Goal: Task Accomplishment & Management: Complete application form

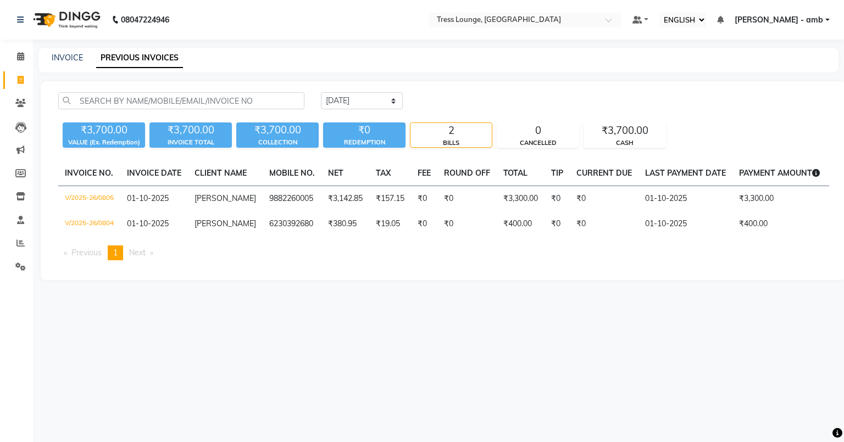
select select "ec"
click at [63, 57] on link "INVOICE" at bounding box center [67, 58] width 31 height 10
select select "5899"
select select "service"
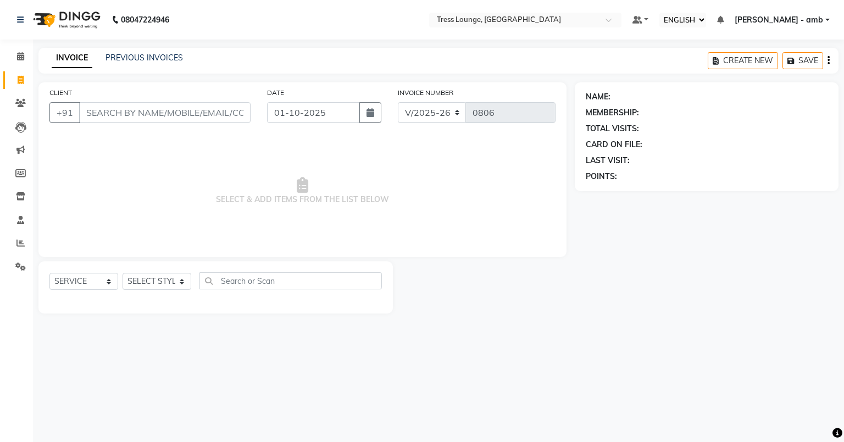
click at [81, 110] on input "CLIENT" at bounding box center [164, 112] width 171 height 21
click at [168, 53] on link "PREVIOUS INVOICES" at bounding box center [143, 58] width 77 height 10
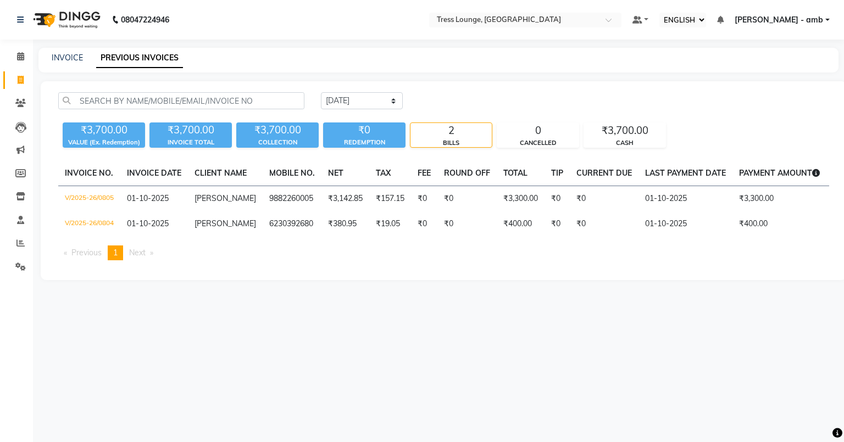
click at [62, 51] on div "INVOICE PREVIOUS INVOICES" at bounding box center [438, 60] width 800 height 25
click at [58, 58] on link "INVOICE" at bounding box center [67, 58] width 31 height 10
select select "service"
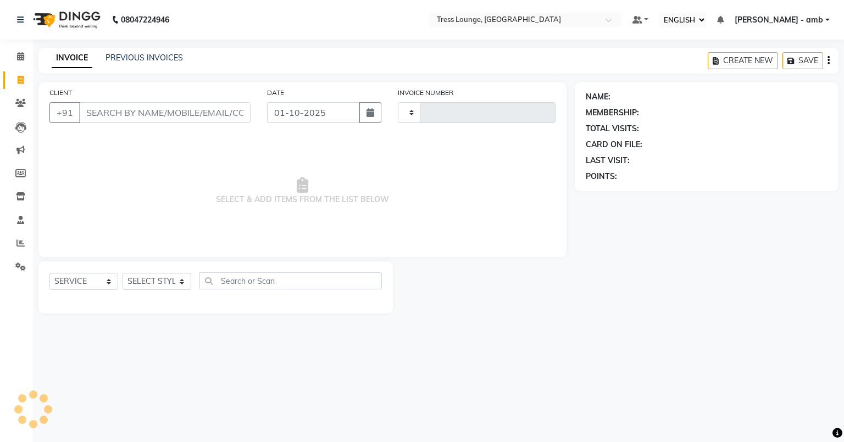
type input "0806"
select select "5899"
click at [123, 55] on link "PREVIOUS INVOICES" at bounding box center [143, 58] width 77 height 10
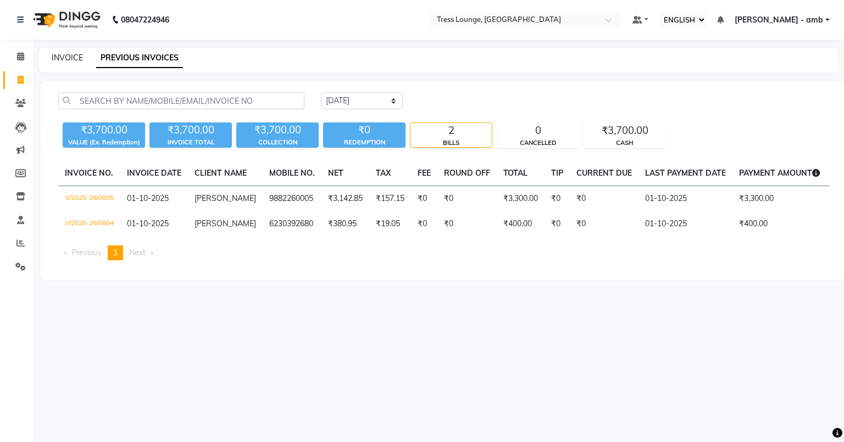
click at [63, 57] on link "INVOICE" at bounding box center [67, 58] width 31 height 10
select select "service"
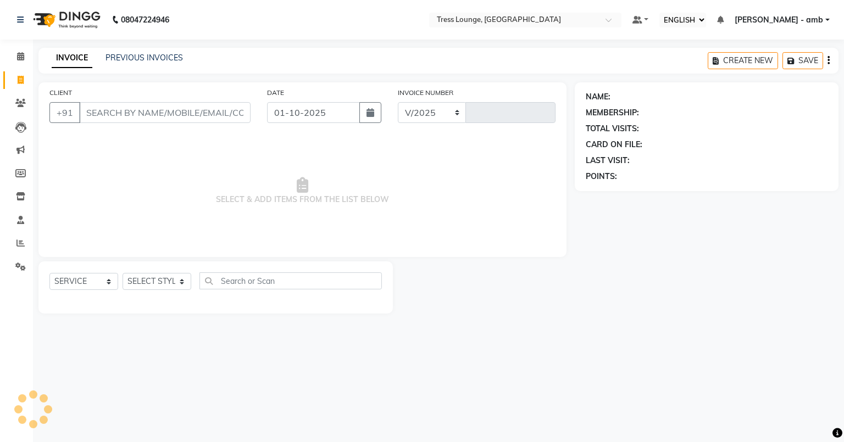
select select "5899"
type input "0806"
click at [150, 53] on link "PREVIOUS INVOICES" at bounding box center [143, 58] width 77 height 10
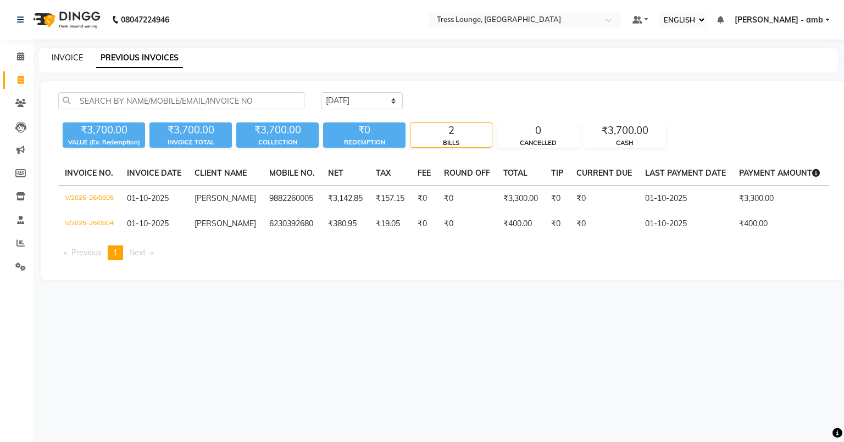
click at [72, 57] on link "INVOICE" at bounding box center [67, 58] width 31 height 10
select select "service"
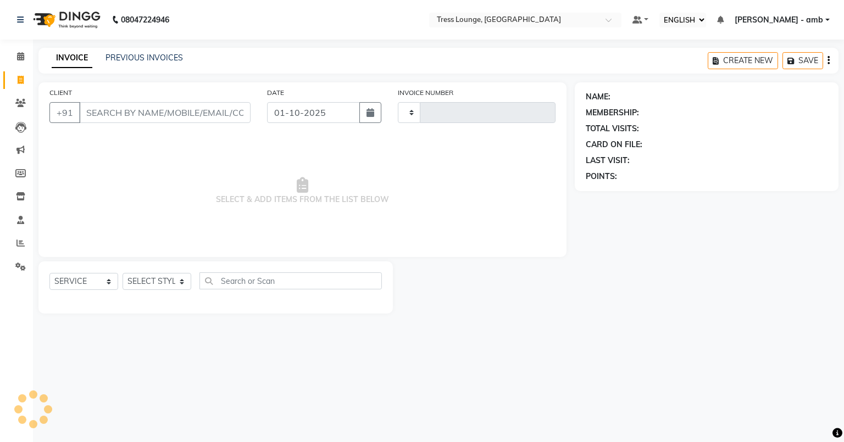
type input "0806"
select select "5899"
click at [94, 116] on input "CLIENT" at bounding box center [164, 112] width 171 height 21
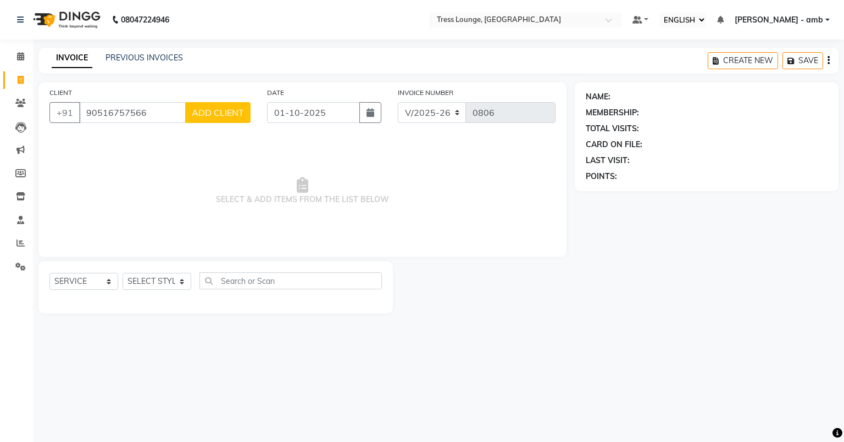
type input "90516757566"
click at [177, 284] on select "SELECT STYLIST [PERSON_NAME] [PERSON_NAME] MOHIT [PERSON_NAME] sukh" at bounding box center [156, 281] width 69 height 17
click at [149, 401] on div "08047224946 Select Location × [GEOGRAPHIC_DATA], Amb Default Panel My Panel Eng…" at bounding box center [422, 221] width 844 height 442
click at [180, 277] on select "SELECT STYLIST [PERSON_NAME] [PERSON_NAME] MOHIT [PERSON_NAME] sukh" at bounding box center [156, 281] width 69 height 17
select select "91879"
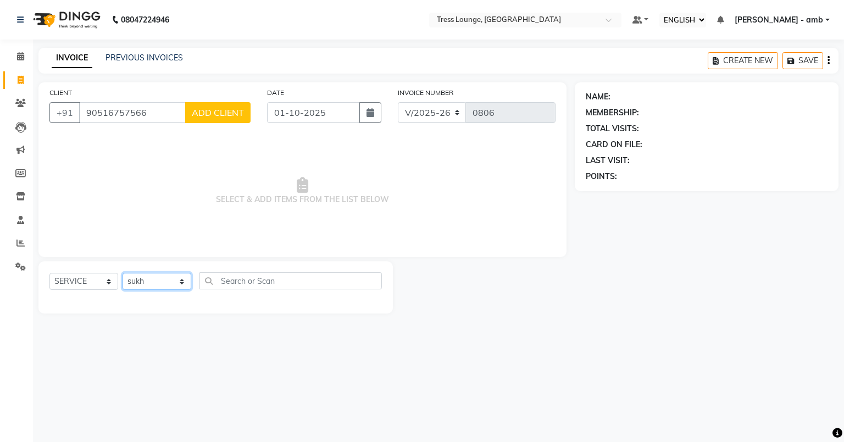
click at [122, 273] on select "SELECT STYLIST [PERSON_NAME] [PERSON_NAME] MOHIT [PERSON_NAME] sukh" at bounding box center [156, 281] width 69 height 17
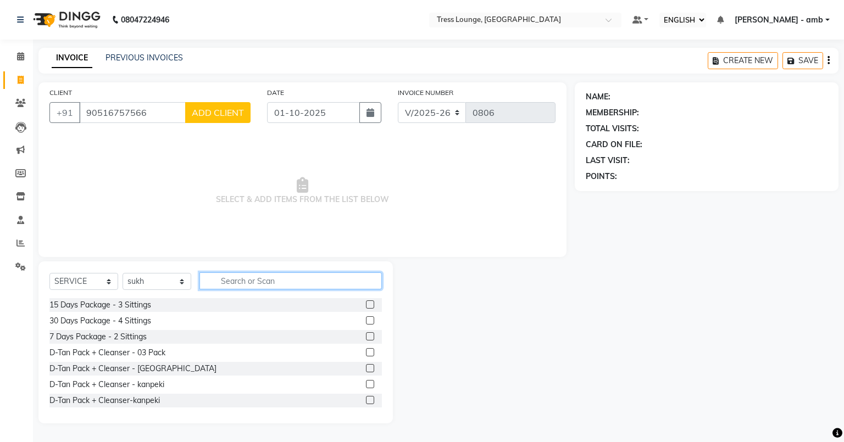
click at [217, 279] on input "text" at bounding box center [290, 280] width 182 height 17
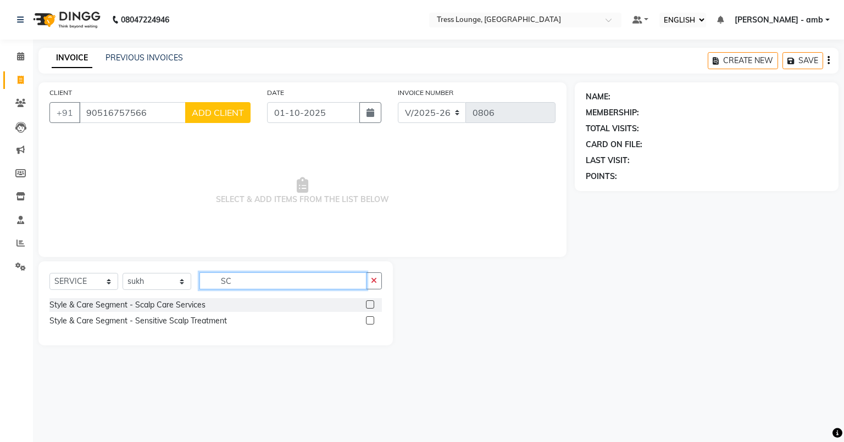
type input "S"
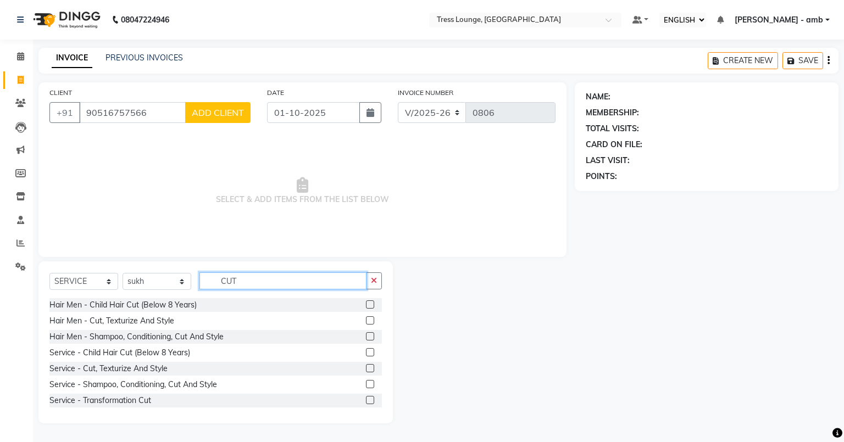
type input "CUT"
click at [366, 336] on label at bounding box center [370, 336] width 8 height 8
click at [366, 336] on input "checkbox" at bounding box center [369, 336] width 7 height 7
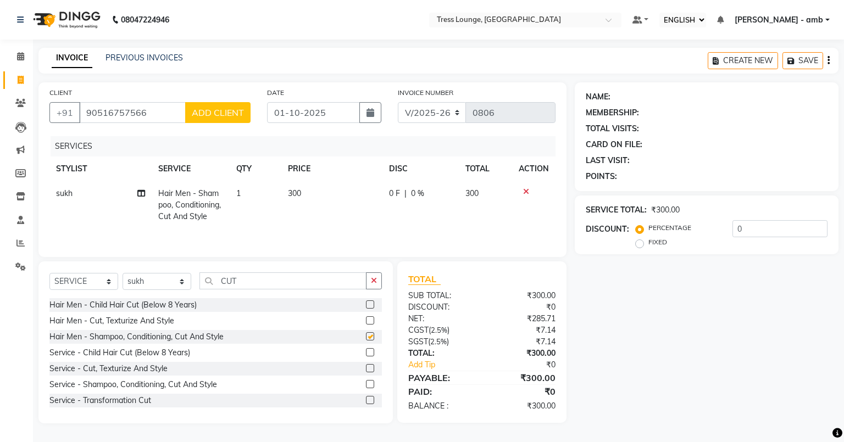
checkbox input "false"
click at [308, 190] on td "300" at bounding box center [331, 205] width 101 height 48
select select "91879"
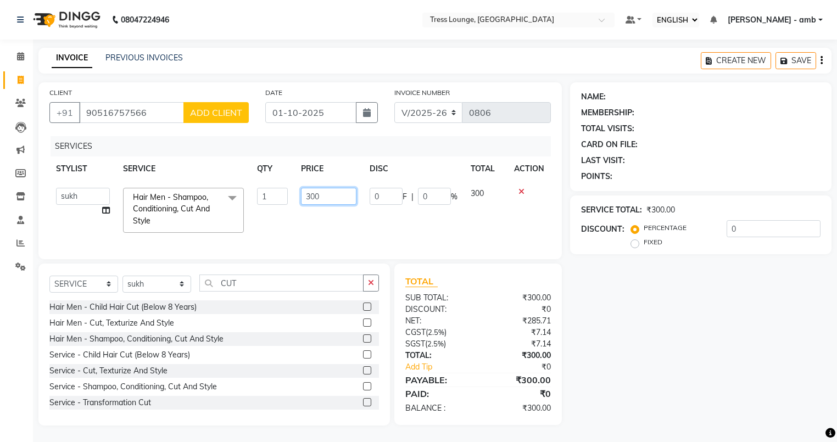
click at [328, 197] on input "300" at bounding box center [328, 196] width 55 height 17
type input "3"
type input "250"
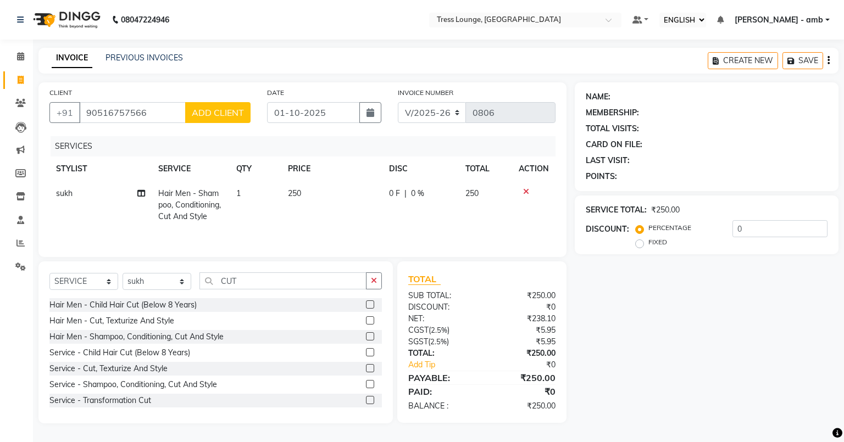
click at [329, 224] on td "250" at bounding box center [331, 205] width 101 height 48
select select "91879"
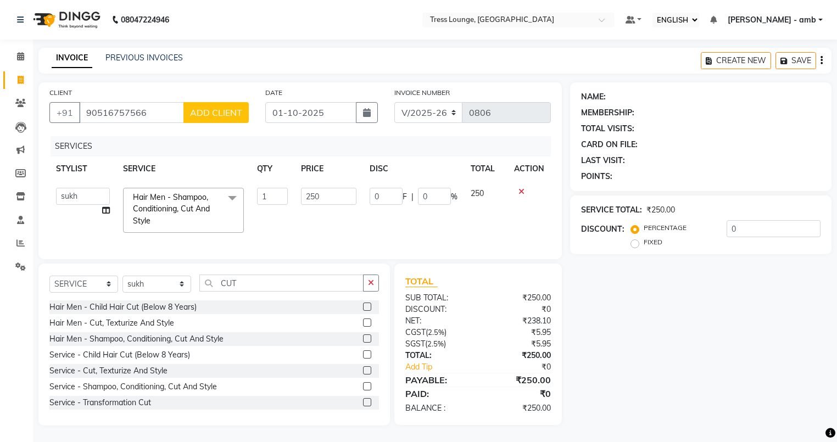
scroll to position [7, 0]
click at [154, 105] on input "90516757566" at bounding box center [131, 112] width 105 height 21
click at [148, 105] on input "9051675766" at bounding box center [131, 112] width 105 height 21
type input "9"
type input "D"
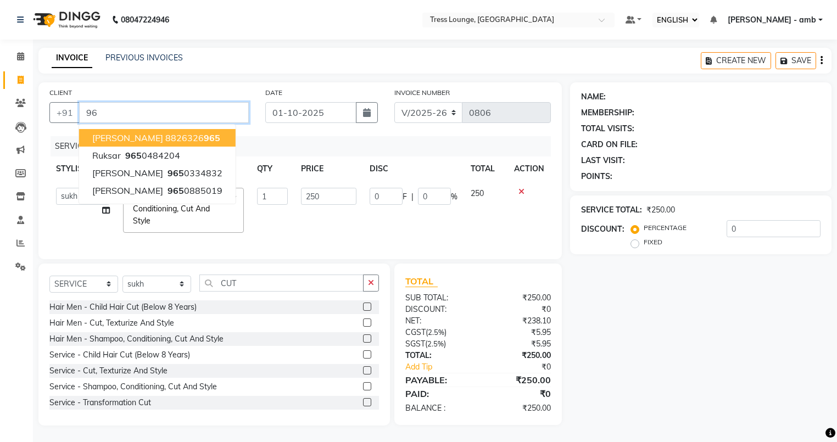
type input "9"
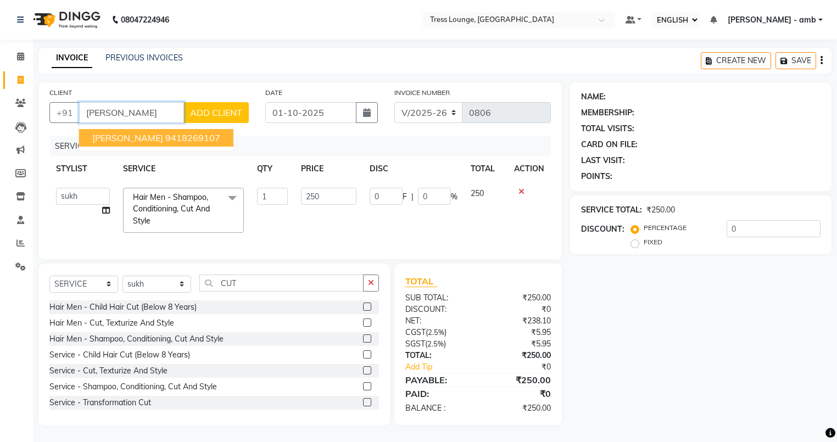
click at [165, 132] on ngb-highlight "9418269107" at bounding box center [192, 137] width 55 height 11
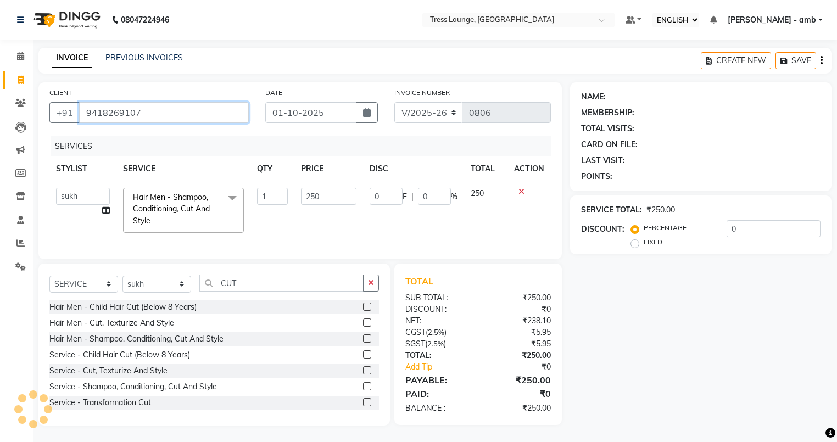
type input "9418269107"
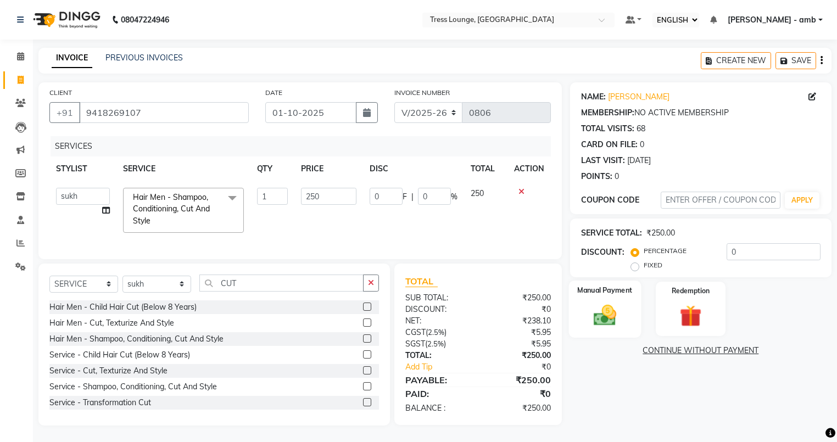
click at [597, 305] on img at bounding box center [604, 315] width 37 height 26
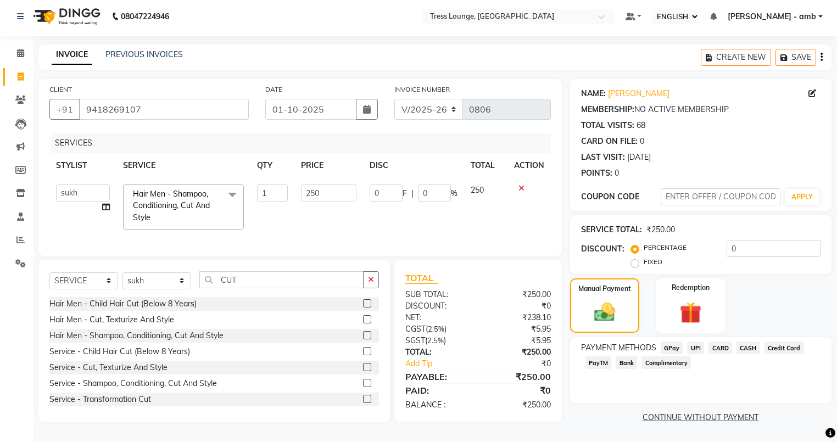
click at [692, 346] on span "UPI" at bounding box center [695, 348] width 17 height 13
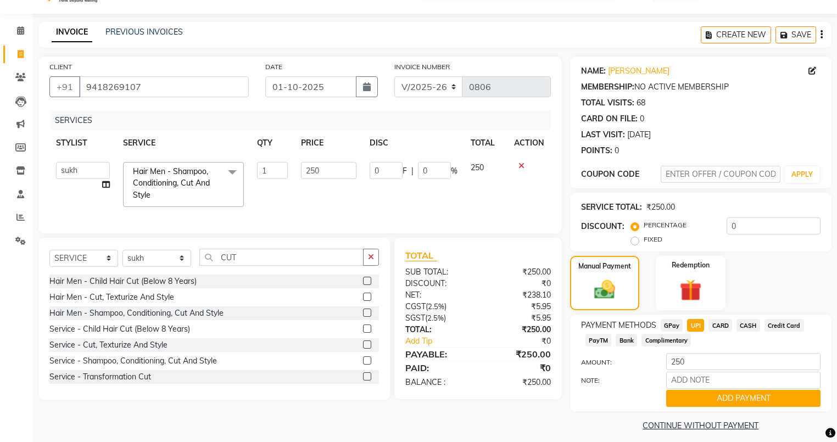
scroll to position [36, 0]
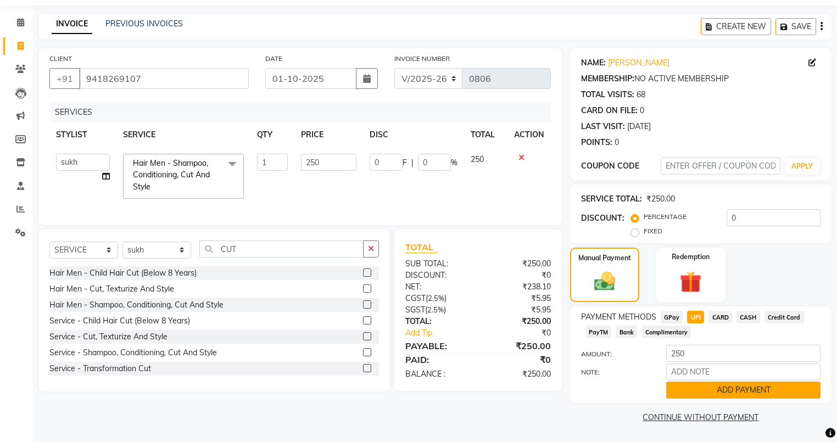
click at [741, 392] on button "ADD PAYMENT" at bounding box center [743, 390] width 154 height 17
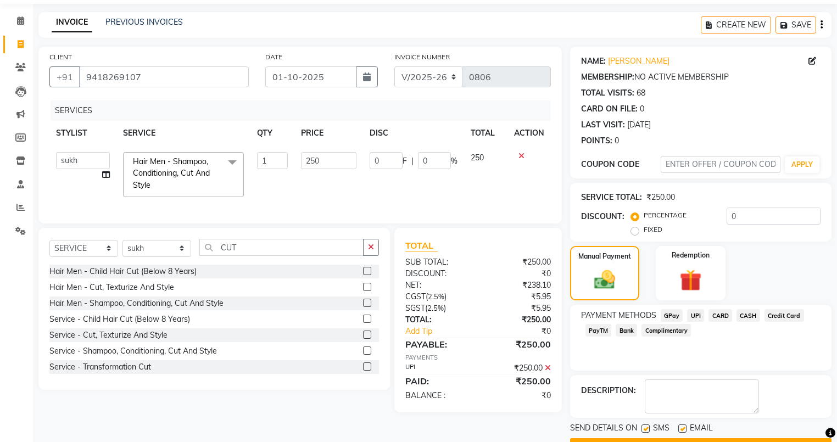
scroll to position [65, 0]
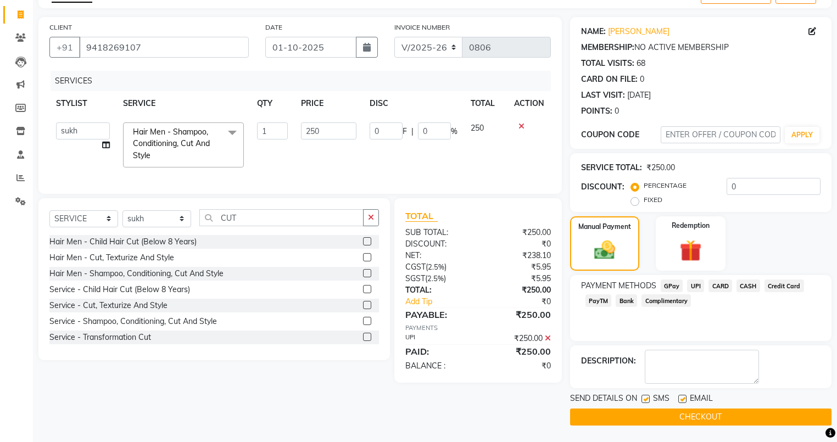
click at [647, 400] on label at bounding box center [645, 399] width 8 height 8
click at [647, 400] on input "checkbox" at bounding box center [644, 399] width 7 height 7
click at [644, 396] on label at bounding box center [645, 399] width 8 height 8
click at [644, 396] on input "checkbox" at bounding box center [644, 399] width 7 height 7
checkbox input "true"
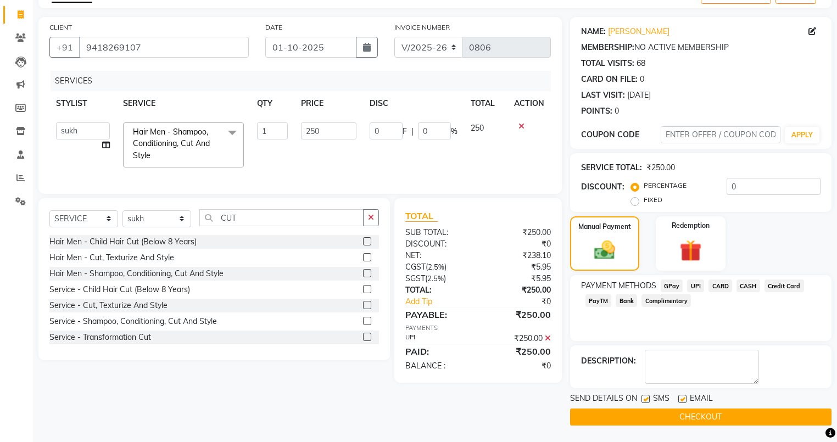
click at [643, 413] on button "CHECKOUT" at bounding box center [700, 417] width 261 height 17
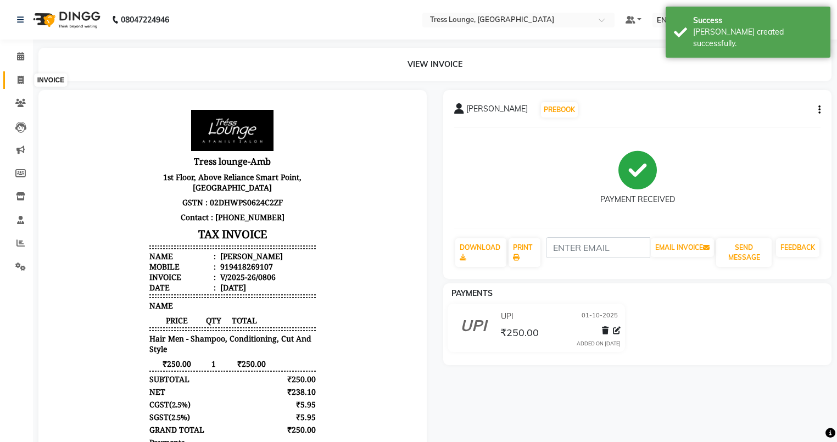
click at [22, 79] on icon at bounding box center [21, 80] width 6 height 8
select select "service"
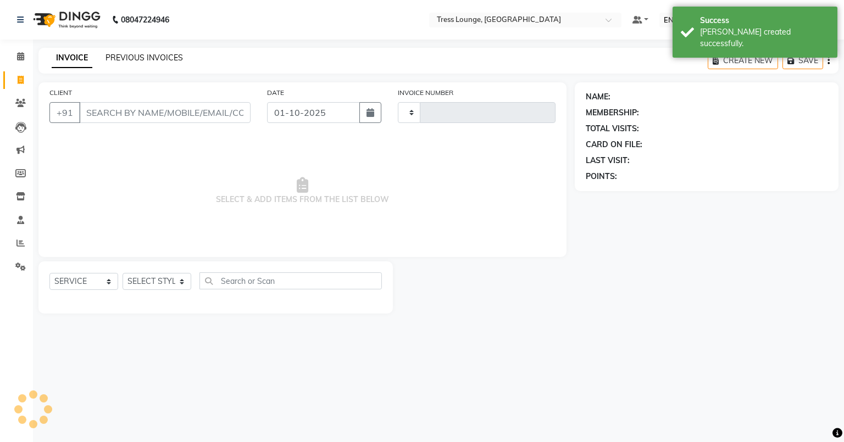
click at [143, 60] on link "PREVIOUS INVOICES" at bounding box center [143, 58] width 77 height 10
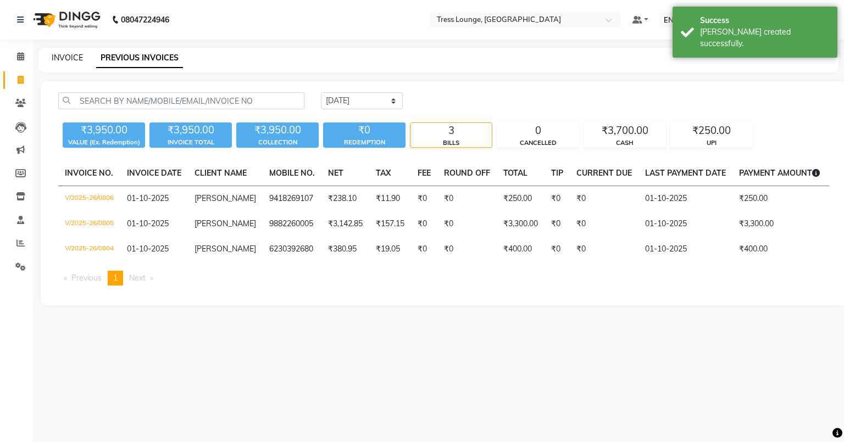
click at [77, 53] on link "INVOICE" at bounding box center [67, 58] width 31 height 10
select select "5899"
select select "service"
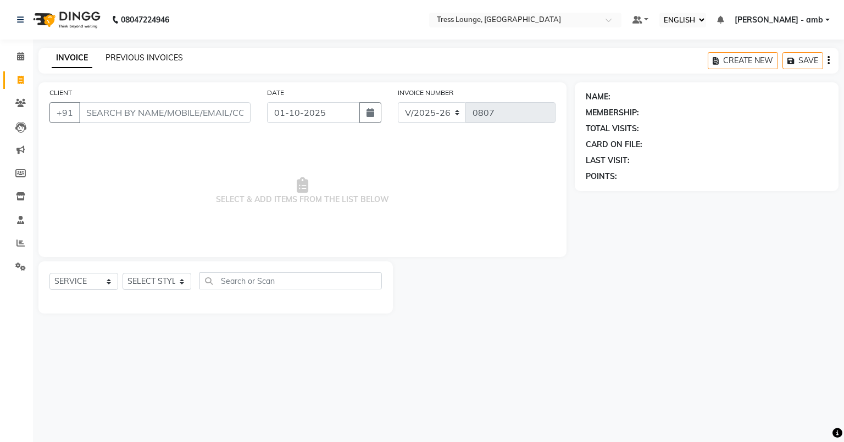
click at [160, 57] on link "PREVIOUS INVOICES" at bounding box center [143, 58] width 77 height 10
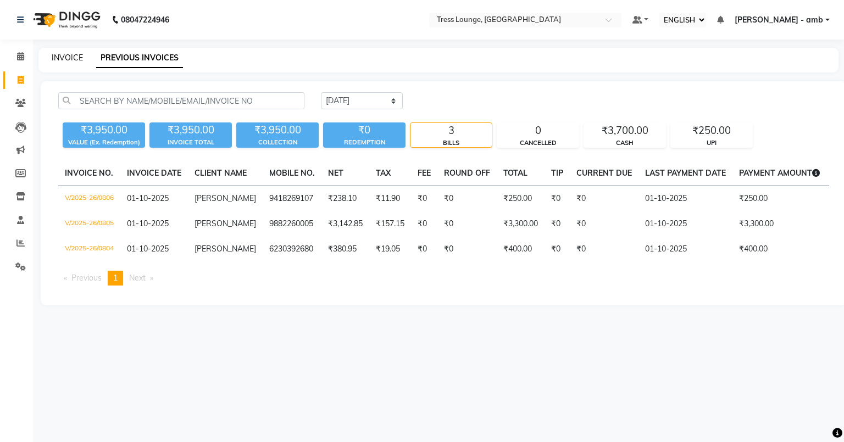
click at [70, 55] on link "INVOICE" at bounding box center [67, 58] width 31 height 10
select select "service"
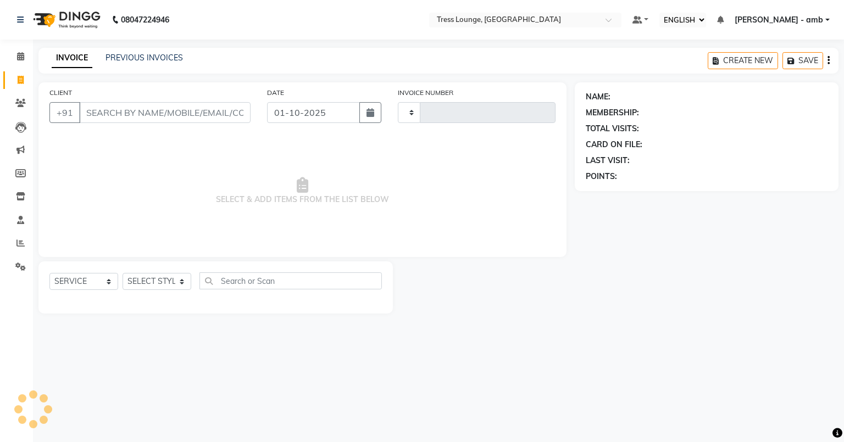
type input "0807"
select select "5899"
click at [185, 283] on select "SELECT STYLIST" at bounding box center [156, 281] width 69 height 17
click at [92, 110] on input "CLIENT" at bounding box center [164, 112] width 171 height 21
click at [180, 280] on select "SELECT STYLIST [PERSON_NAME] [PERSON_NAME] MOHIT [PERSON_NAME] sukh" at bounding box center [156, 281] width 69 height 17
